Goal: Task Accomplishment & Management: Use online tool/utility

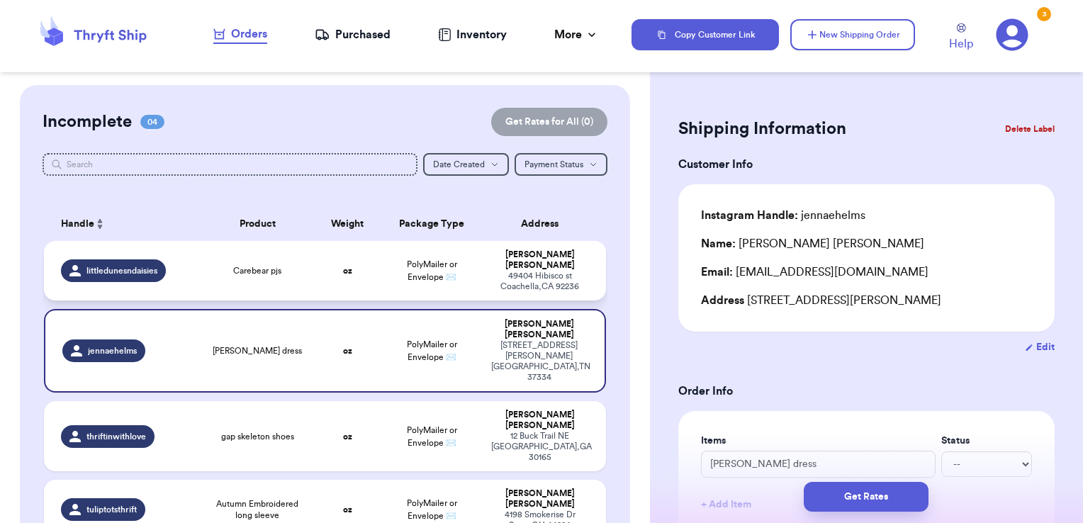
click at [308, 272] on td "Carebear pjs" at bounding box center [257, 271] width 113 height 60
type input "Carebear pjs"
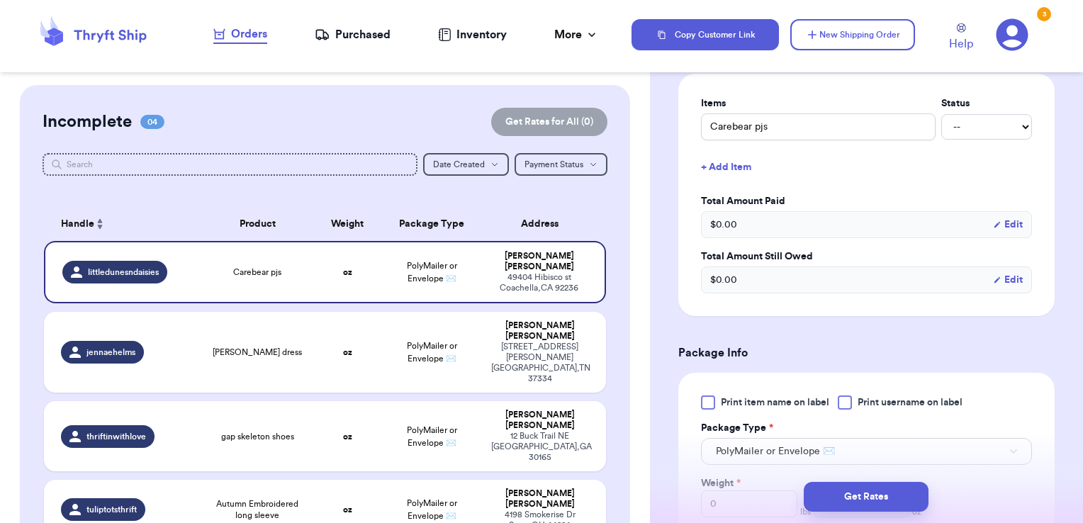
scroll to position [354, 0]
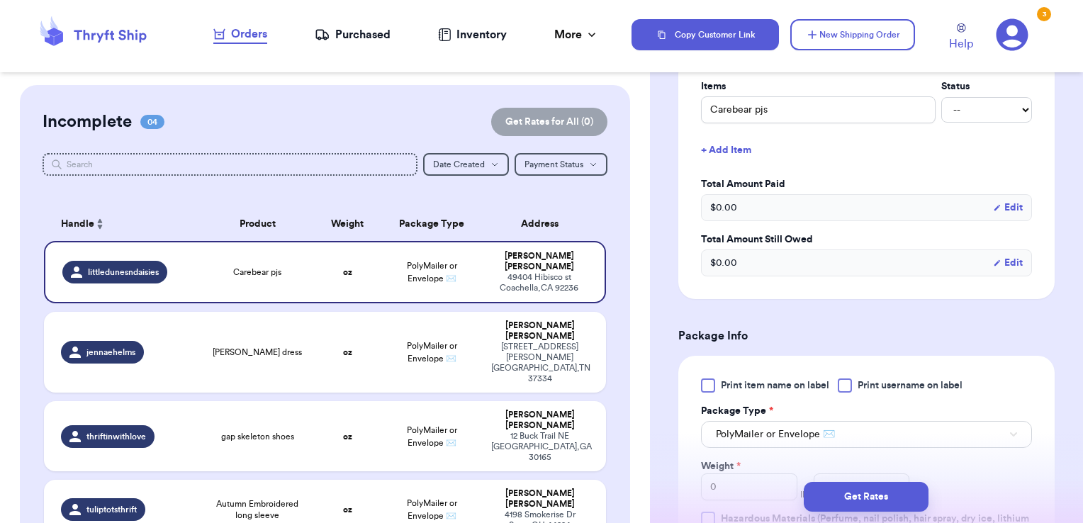
click at [1004, 204] on button "Edit" at bounding box center [1008, 208] width 30 height 14
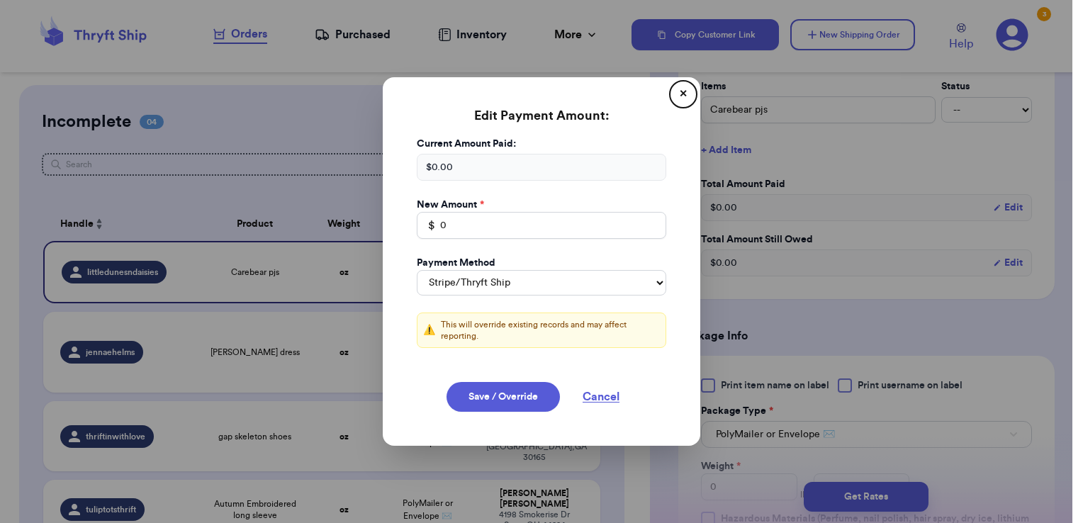
click at [683, 98] on button "✕" at bounding box center [683, 94] width 23 height 23
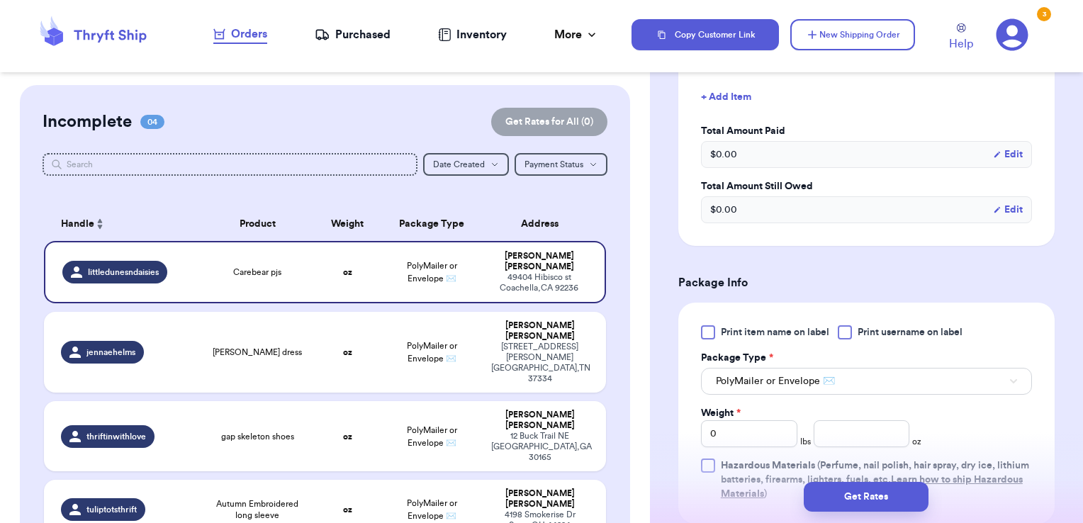
scroll to position [496, 0]
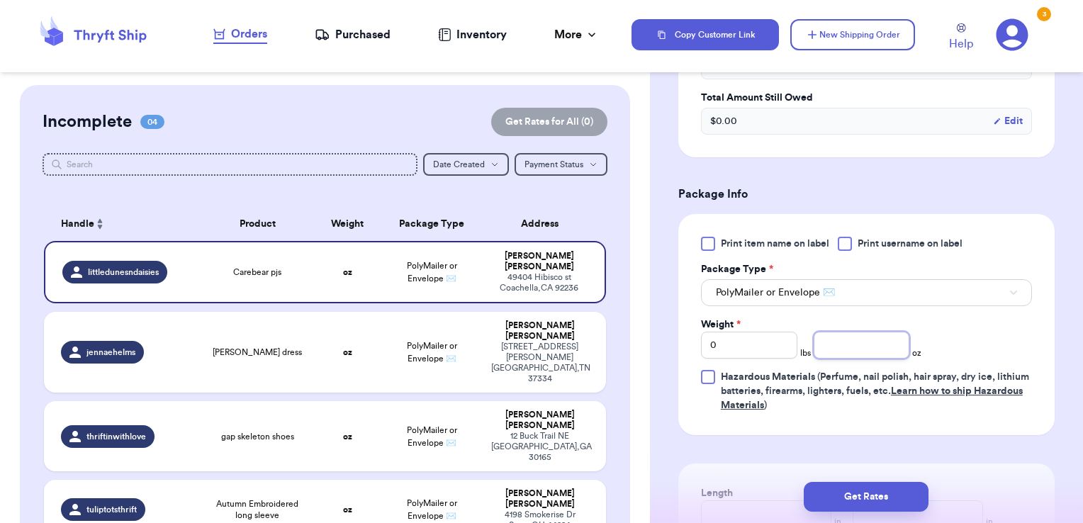
click at [839, 344] on input "number" at bounding box center [862, 345] width 96 height 27
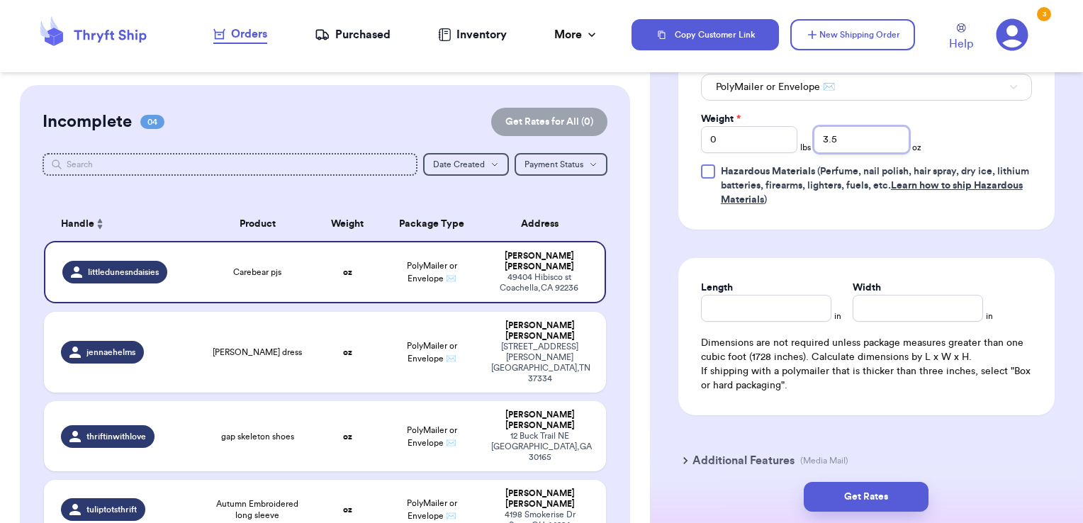
scroll to position [709, 0]
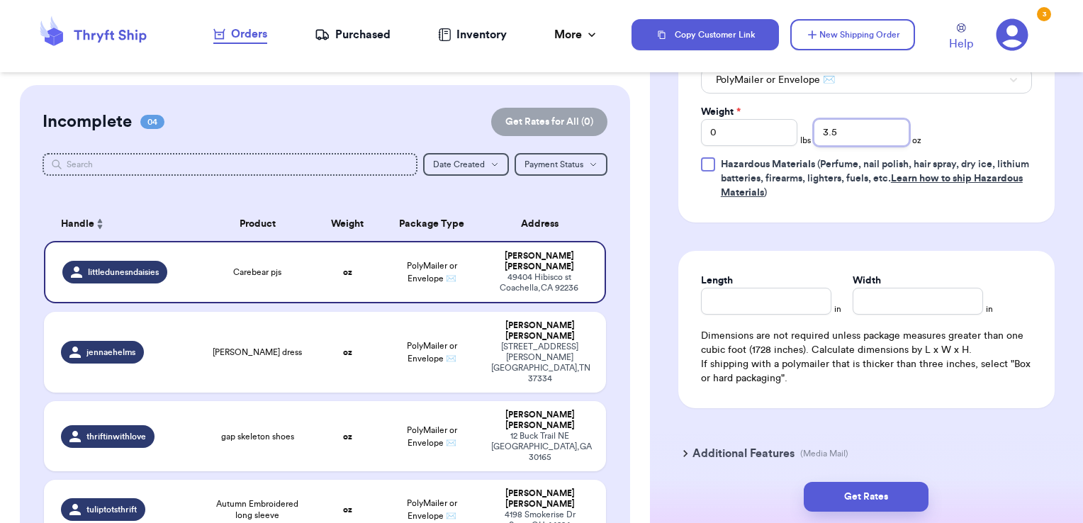
type input "3.5"
click at [822, 297] on input "Length" at bounding box center [766, 301] width 130 height 27
type input "6"
click at [872, 498] on button "Get Rates" at bounding box center [866, 497] width 125 height 30
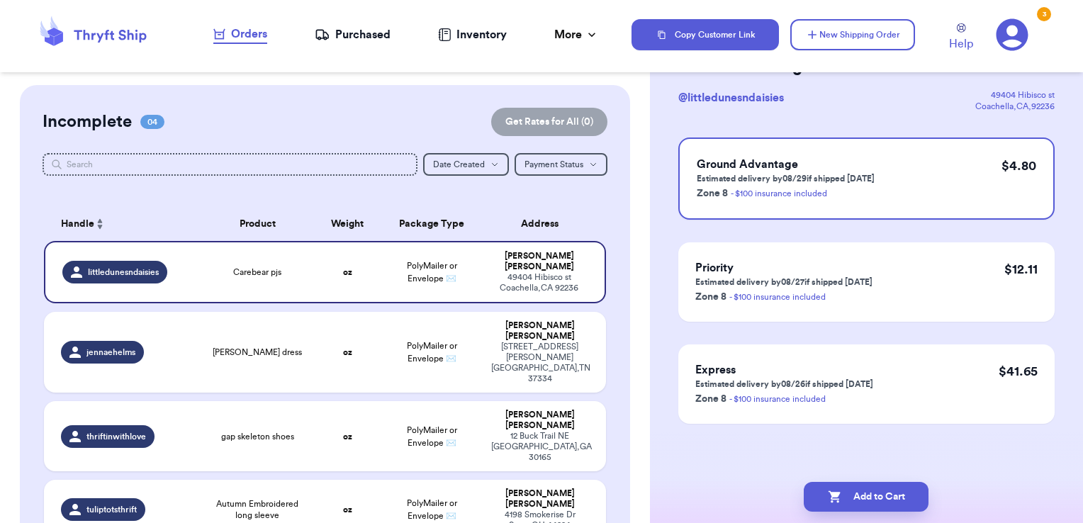
scroll to position [0, 0]
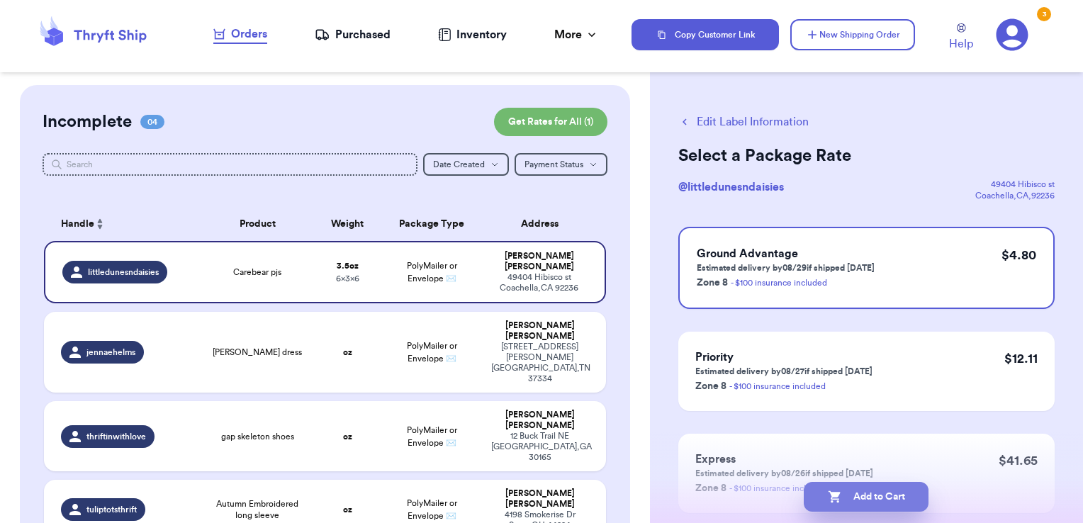
click at [831, 498] on icon "button" at bounding box center [835, 497] width 12 height 12
checkbox input "true"
